Goal: Book appointment/travel/reservation

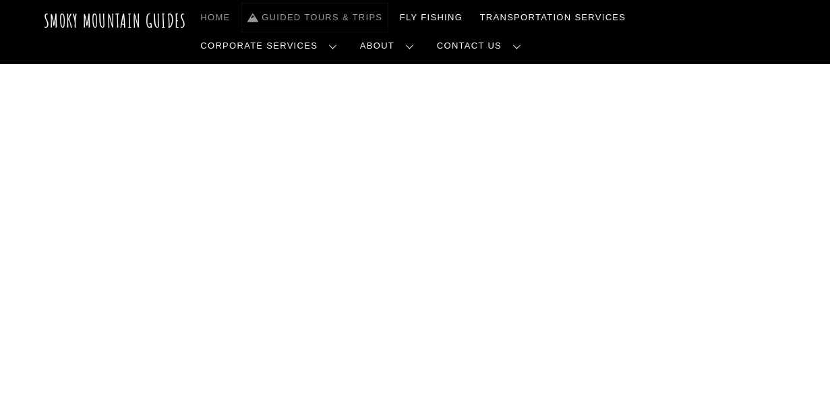
click at [344, 20] on link "Guided Tours & Trips" at bounding box center [315, 17] width 146 height 28
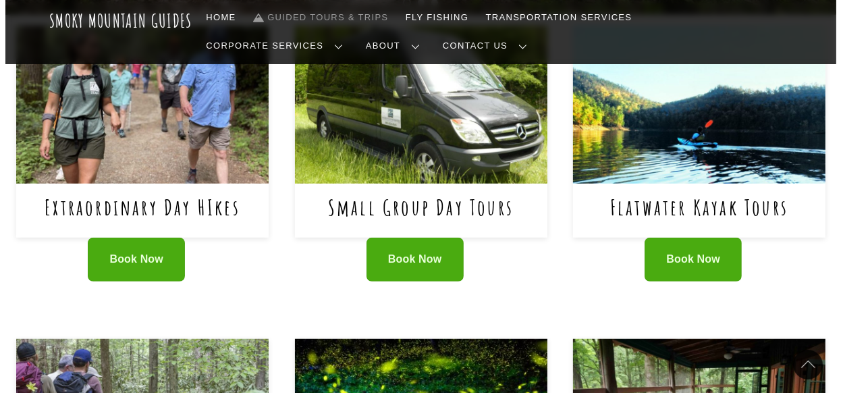
scroll to position [638, 0]
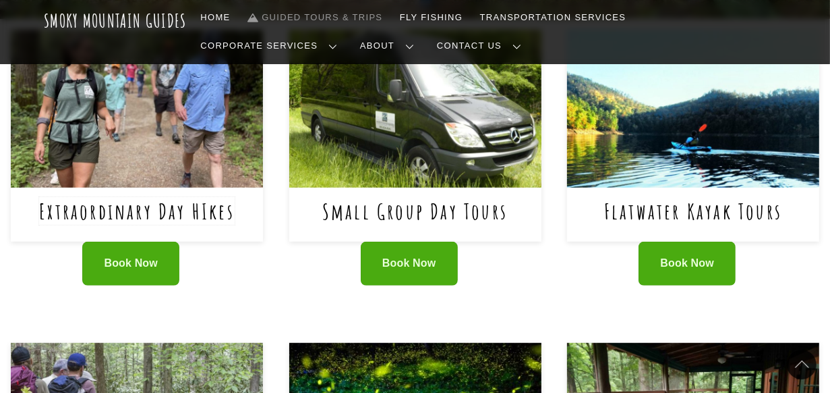
click at [147, 204] on link "Extraordinary Day HIkes" at bounding box center [137, 211] width 196 height 28
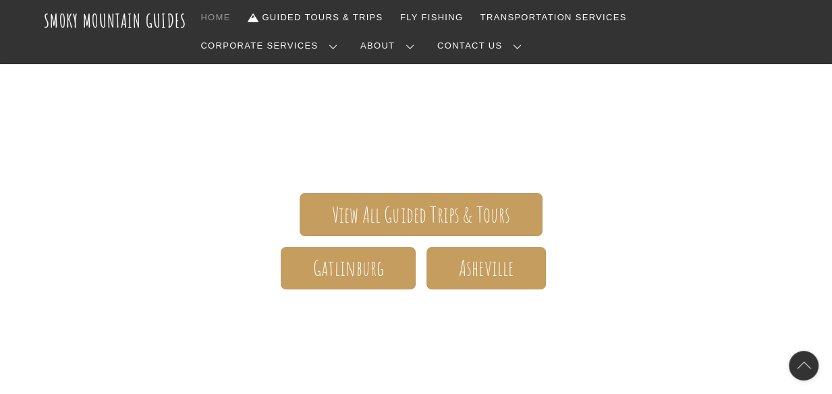
scroll to position [207, 0]
